Goal: Task Accomplishment & Management: Manage account settings

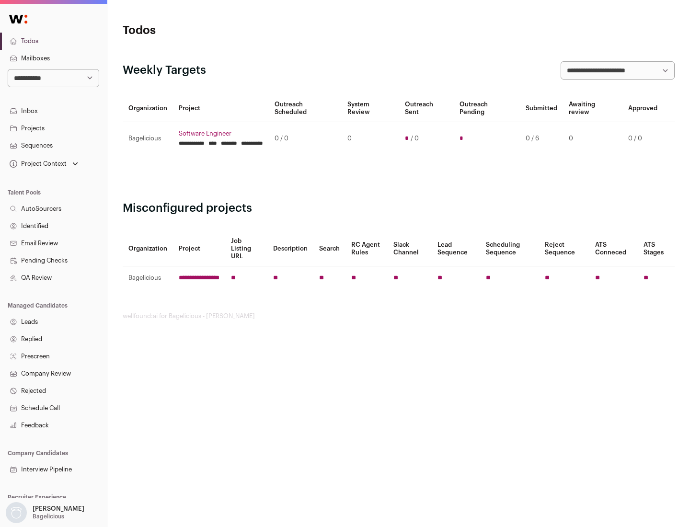
click at [53, 128] on link "Projects" at bounding box center [53, 128] width 107 height 17
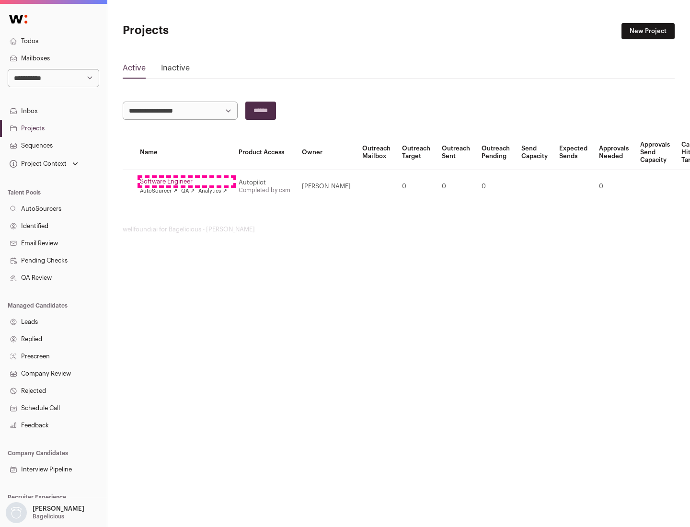
click at [186, 182] on link "Software Engineer" at bounding box center [183, 182] width 87 height 8
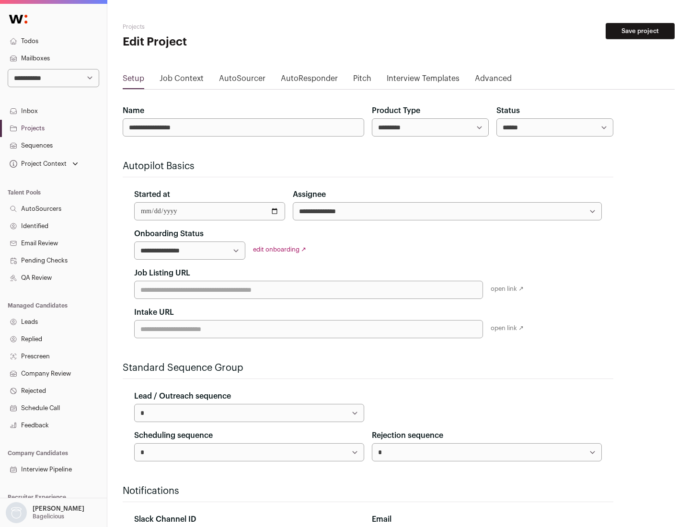
click at [640, 31] on button "Save project" at bounding box center [640, 31] width 69 height 16
